Goal: Task Accomplishment & Management: Manage account settings

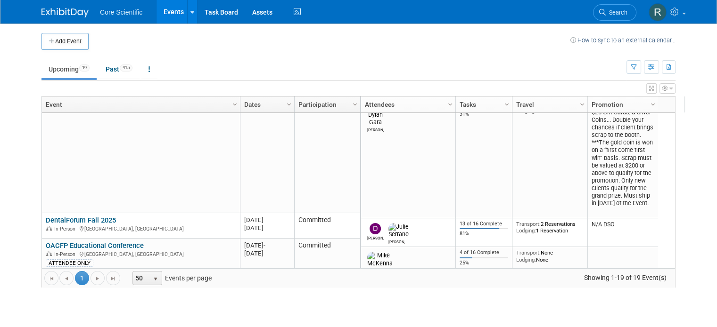
scroll to position [197, 0]
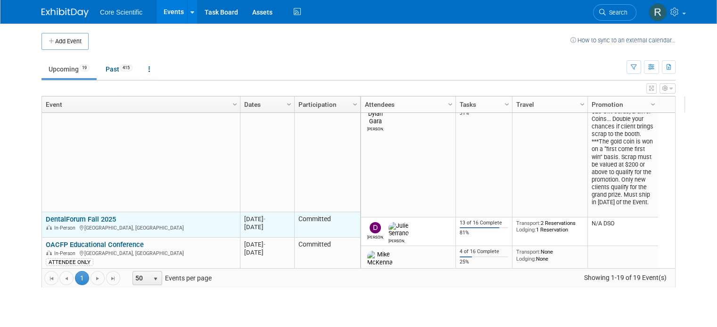
click at [98, 218] on link "DentalForum Fall 2025" at bounding box center [81, 219] width 70 height 8
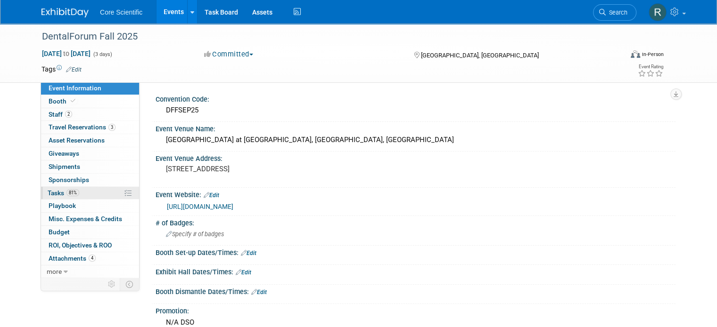
click at [98, 194] on link "81% Tasks 81%" at bounding box center [90, 193] width 98 height 13
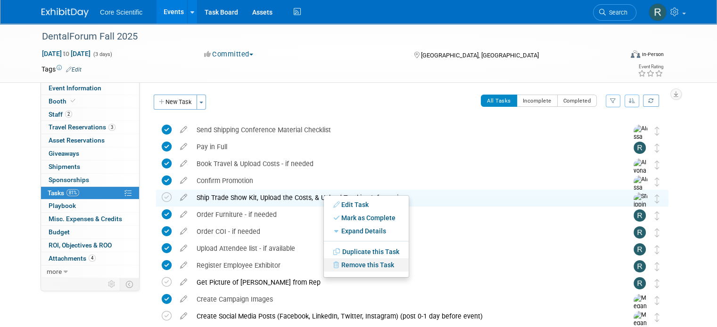
click at [371, 267] on link "Remove this Task" at bounding box center [366, 265] width 85 height 13
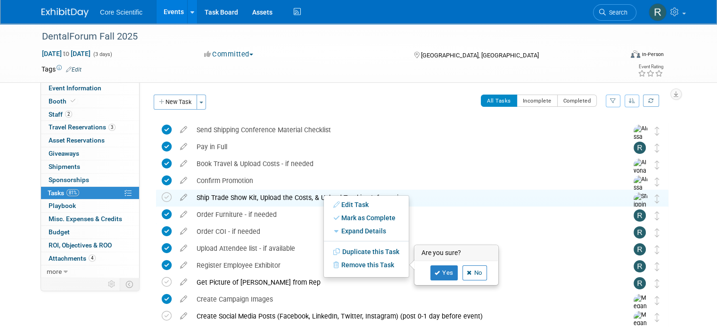
click at [698, 196] on div "DentalForum Fall 2025 Sep 15, 2025 to Sep 17, 2025 (3 days) Sep 15, 2025 to Sep…" at bounding box center [358, 237] width 717 height 427
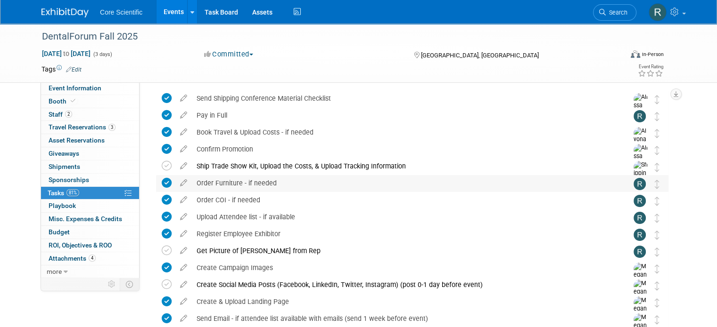
scroll to position [32, 0]
click at [162, 163] on icon at bounding box center [167, 166] width 10 height 10
click at [707, 201] on div "DentalForum Fall 2025 Sep 15, 2025 to Sep 17, 2025 (3 days) Sep 15, 2025 to Sep…" at bounding box center [358, 205] width 717 height 427
